Goal: Task Accomplishment & Management: Use online tool/utility

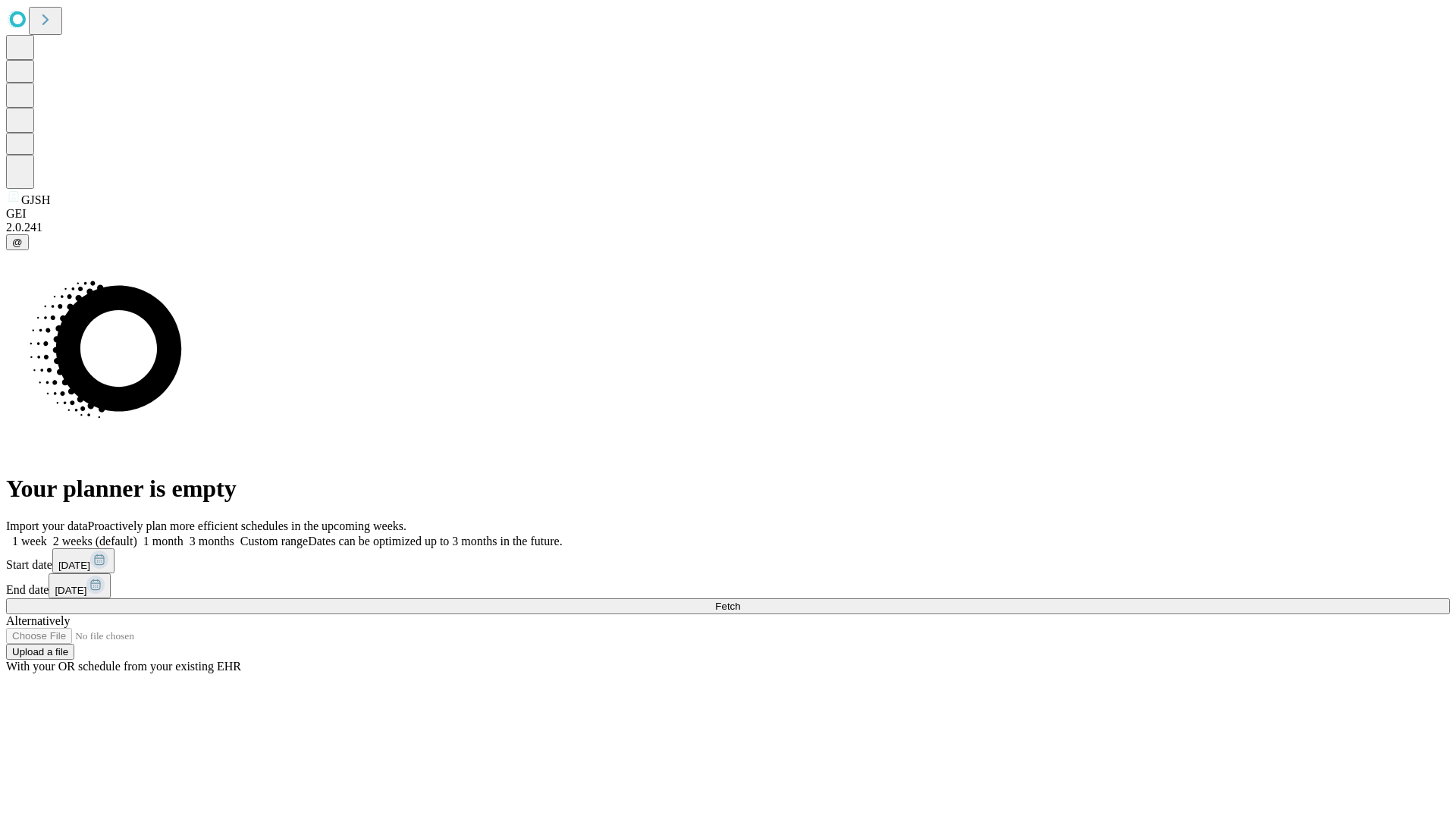
click at [741, 601] on span "Fetch" at bounding box center [728, 606] width 25 height 11
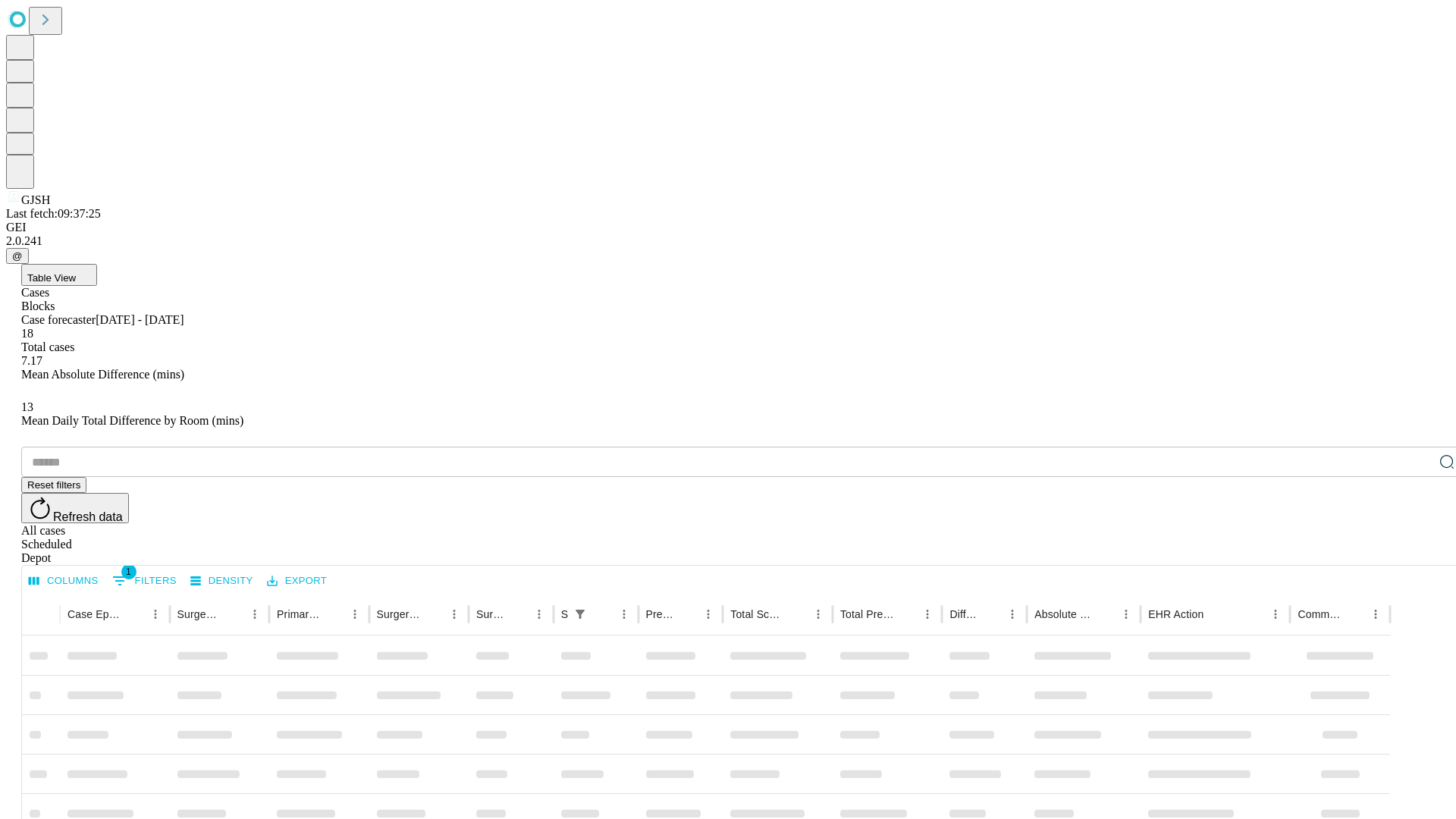
click at [1417, 551] on div "Depot" at bounding box center [743, 558] width 1444 height 14
